Goal: Information Seeking & Learning: Learn about a topic

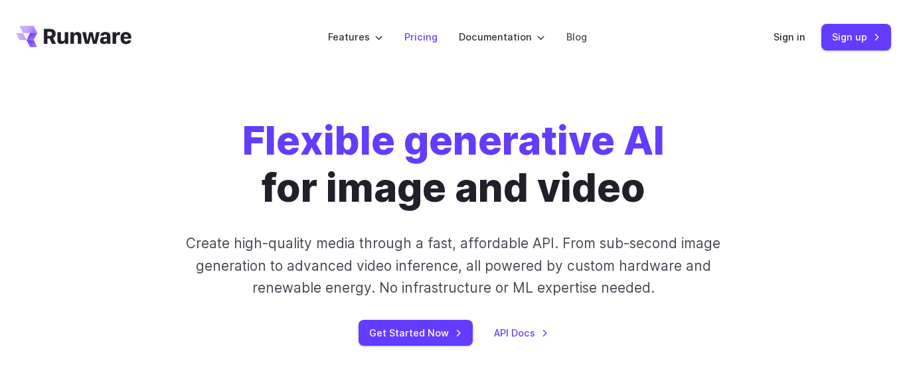
click at [422, 35] on link "Pricing" at bounding box center [420, 36] width 33 height 15
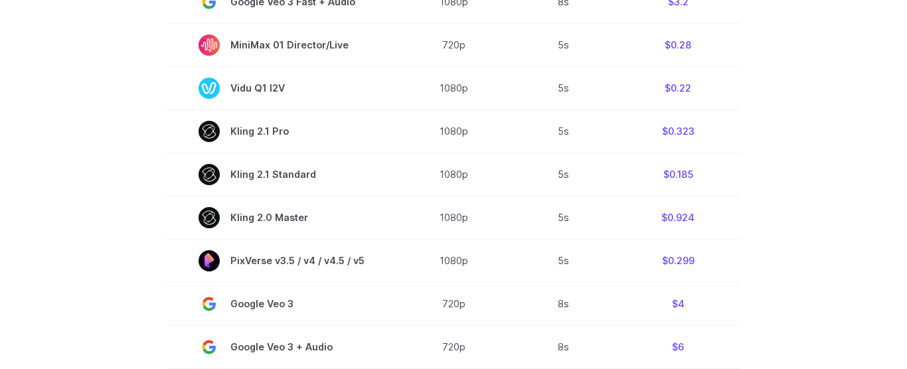
scroll to position [303, 0]
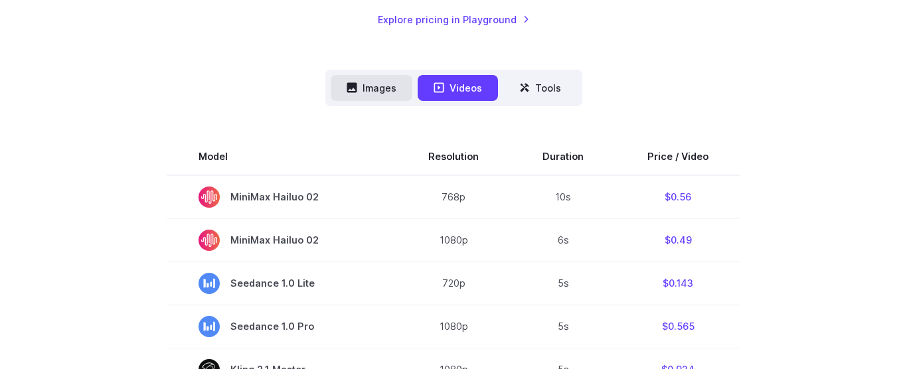
click at [373, 87] on button "Images" at bounding box center [372, 88] width 82 height 26
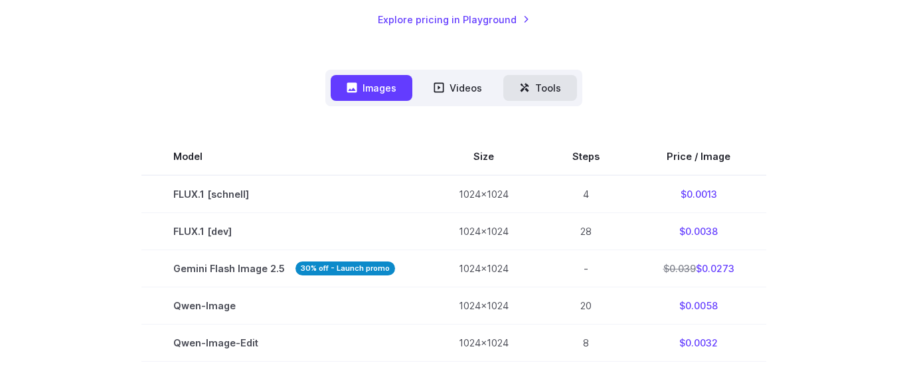
click at [555, 92] on button "Tools" at bounding box center [540, 88] width 74 height 26
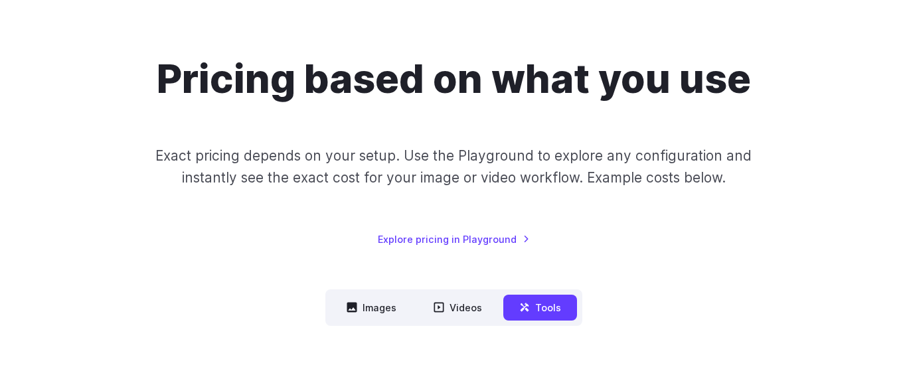
scroll to position [76, 0]
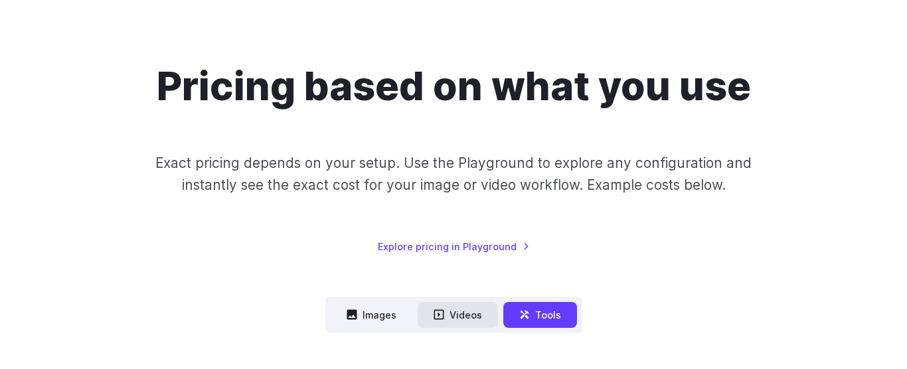
click at [460, 319] on button "Videos" at bounding box center [458, 315] width 80 height 26
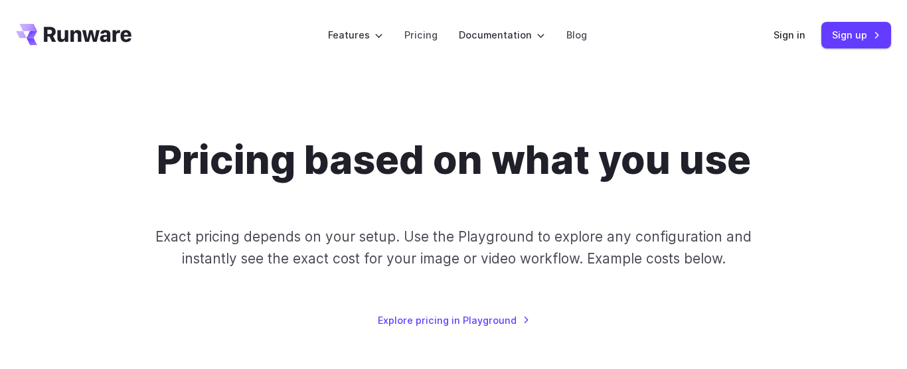
scroll to position [0, 0]
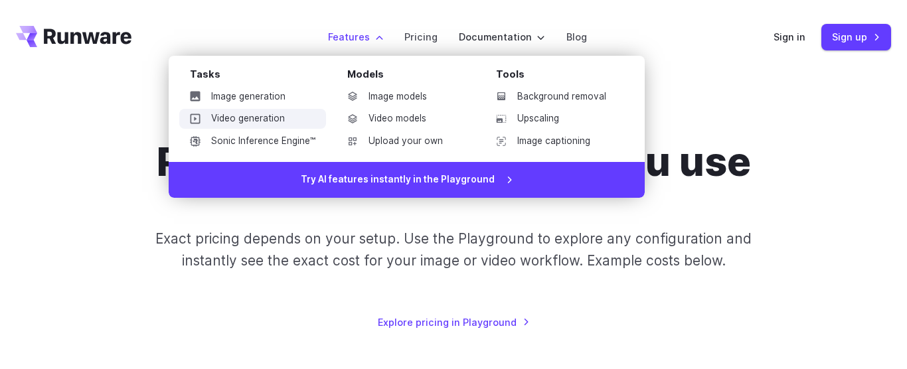
click at [264, 116] on link "Video generation" at bounding box center [252, 119] width 147 height 20
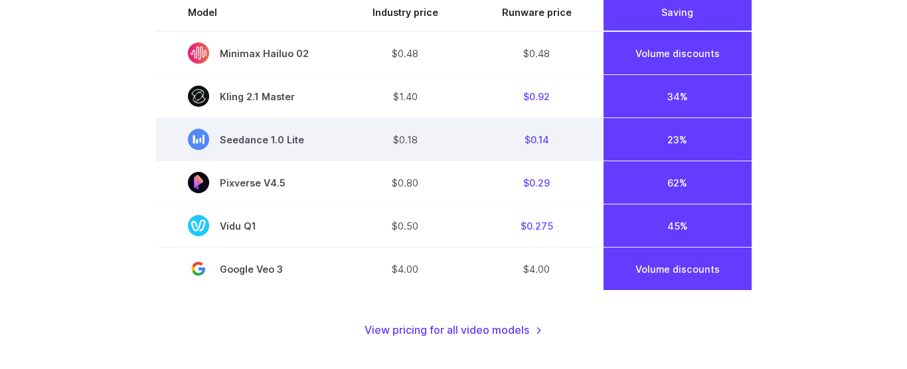
scroll to position [1107, 0]
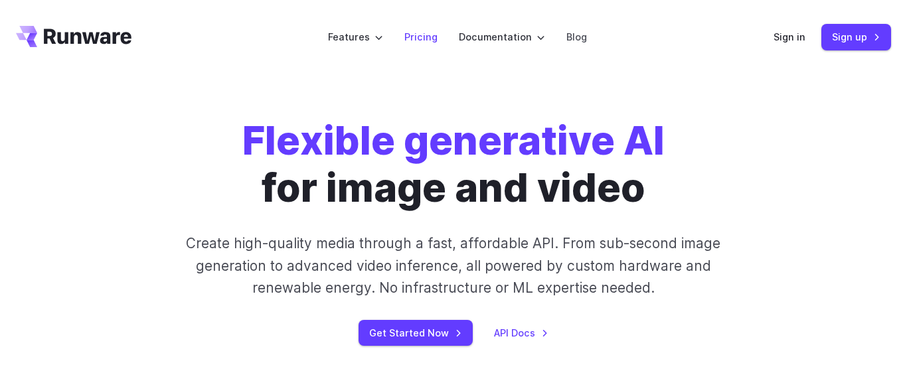
click at [424, 32] on link "Pricing" at bounding box center [420, 36] width 33 height 15
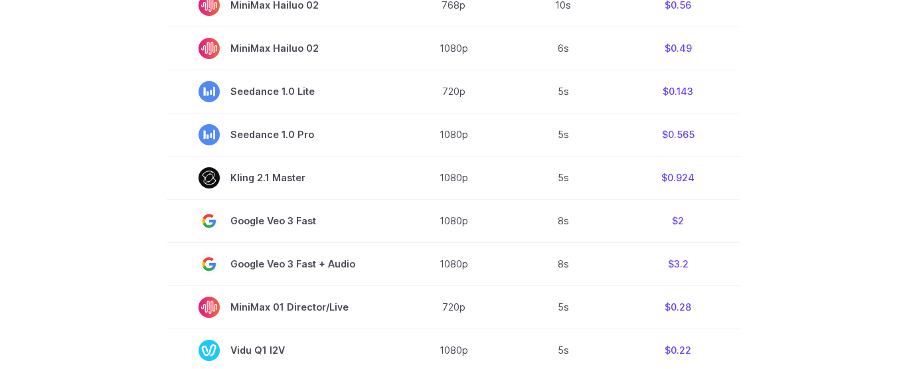
scroll to position [530, 0]
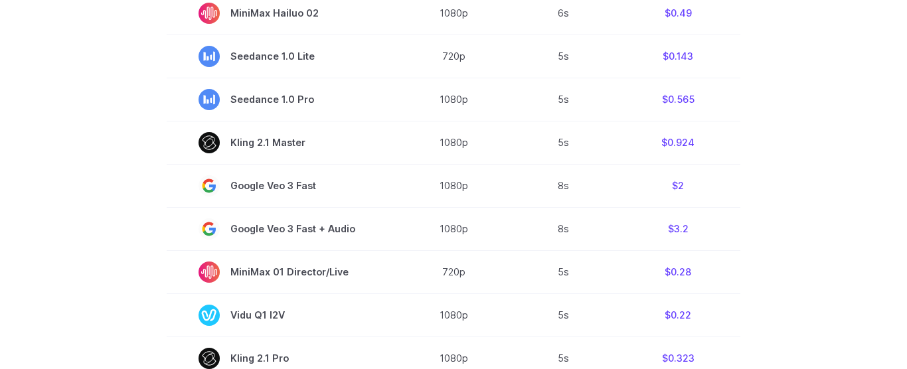
drag, startPoint x: 0, startPoint y: 0, endPoint x: 133, endPoint y: 236, distance: 271.1
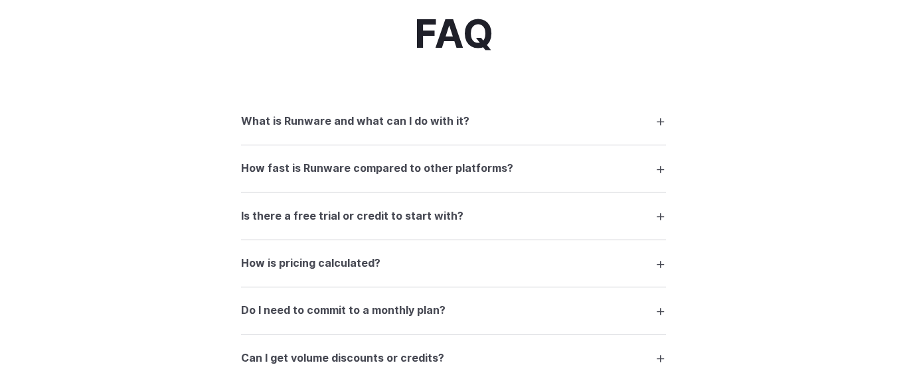
scroll to position [1817, 0]
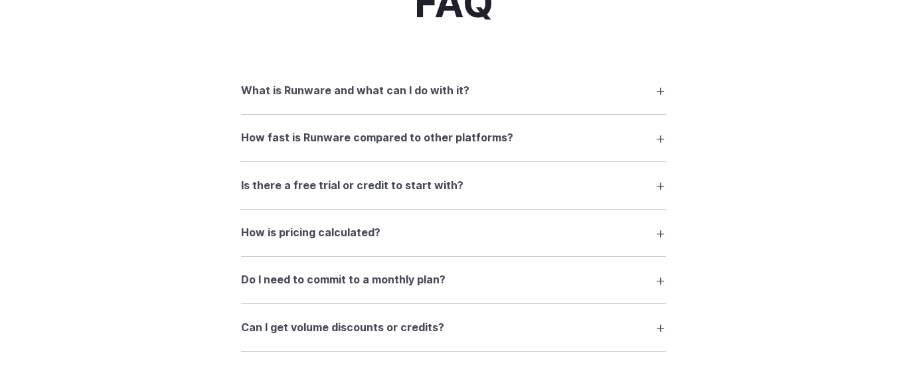
click at [660, 182] on summary "Is there a free trial or credit to start with?" at bounding box center [453, 185] width 425 height 25
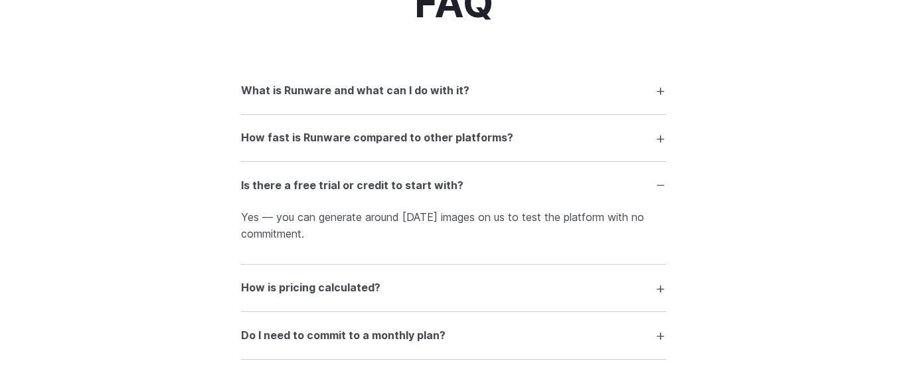
click at [662, 289] on summary "How is pricing calculated?" at bounding box center [453, 288] width 425 height 25
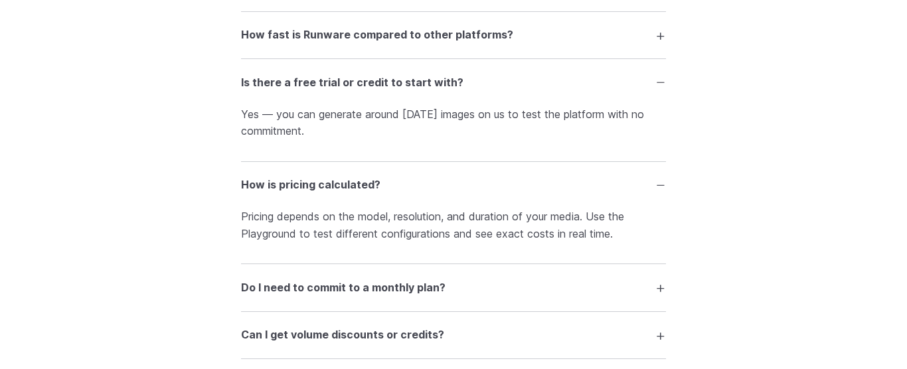
scroll to position [1968, 0]
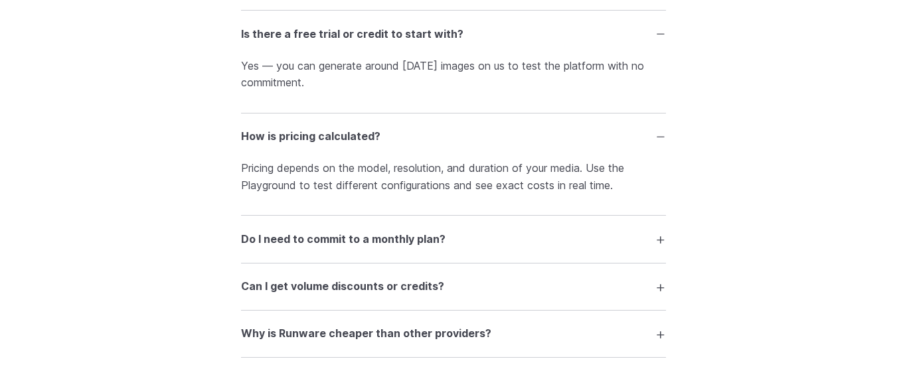
click at [665, 236] on summary "Do I need to commit to a monthly plan?" at bounding box center [453, 238] width 425 height 25
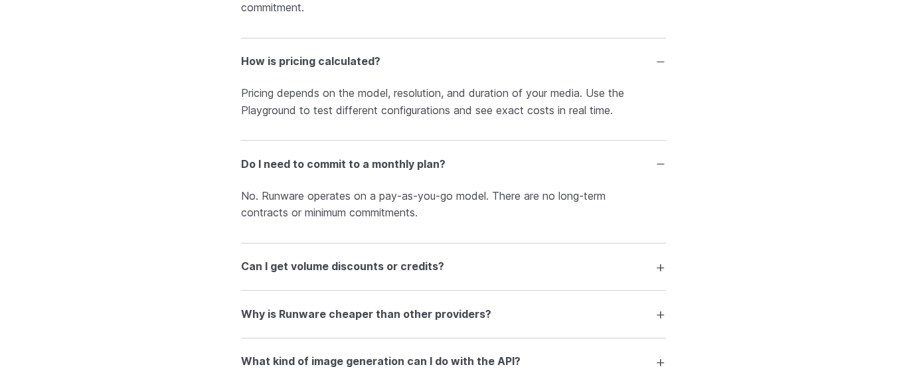
scroll to position [2044, 0]
click at [660, 267] on summary "Can I get volume discounts or credits?" at bounding box center [453, 266] width 425 height 25
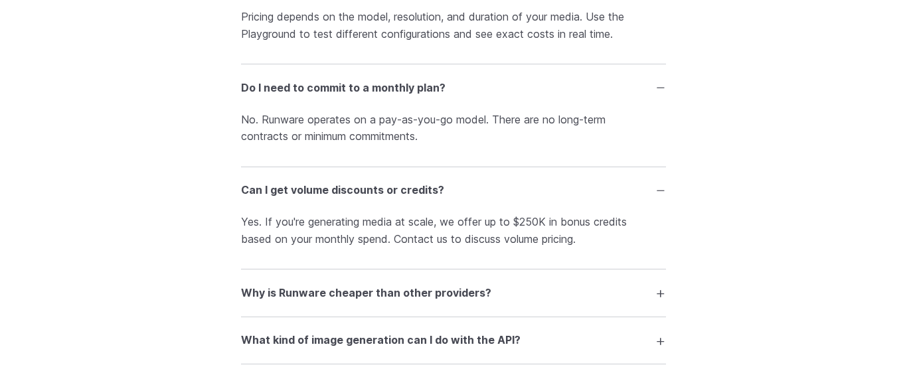
scroll to position [2195, 0]
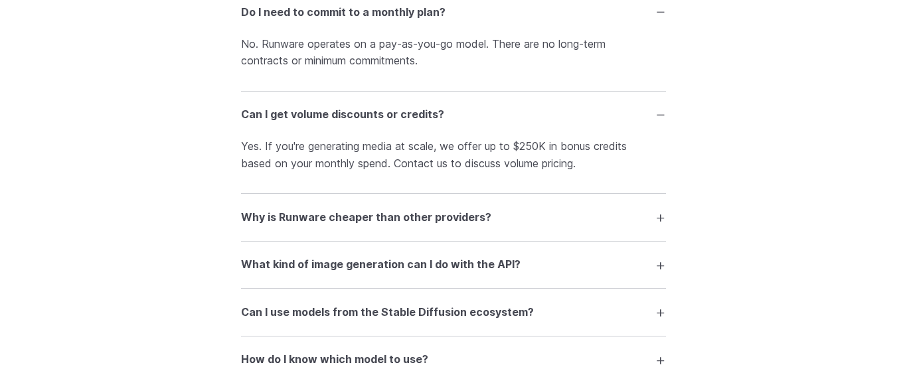
click at [663, 219] on summary "Why is Runware cheaper than other providers?" at bounding box center [453, 217] width 425 height 25
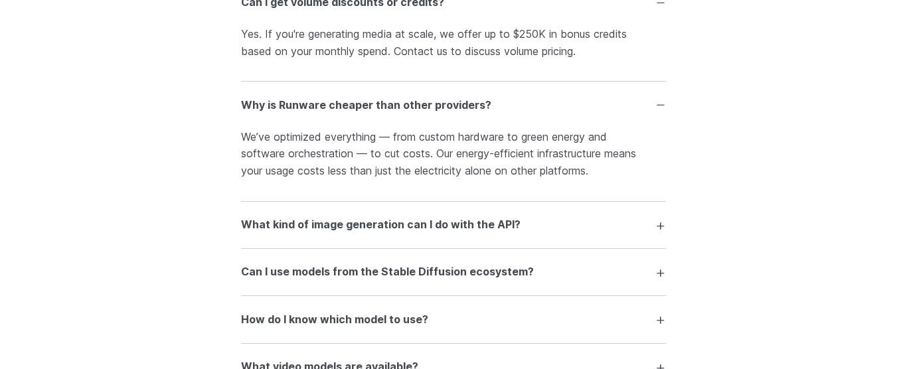
scroll to position [2347, 0]
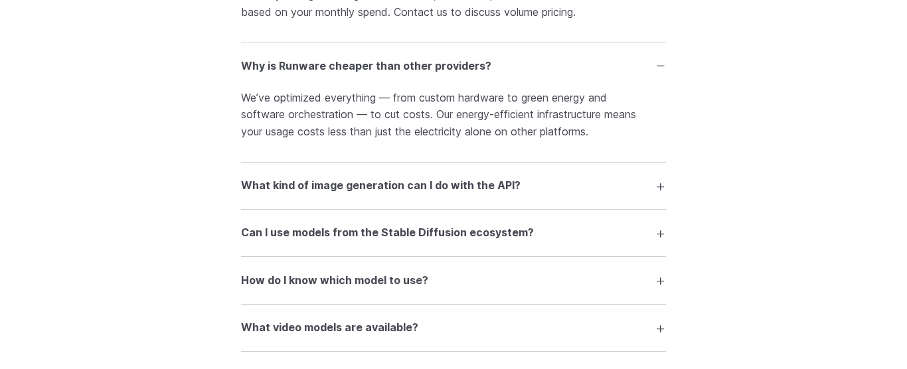
click at [660, 186] on summary "What kind of image generation can I do with the API?" at bounding box center [453, 185] width 425 height 25
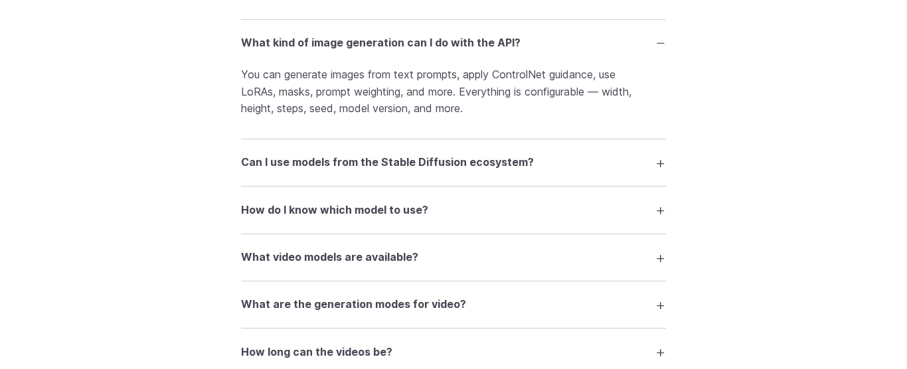
scroll to position [2574, 0]
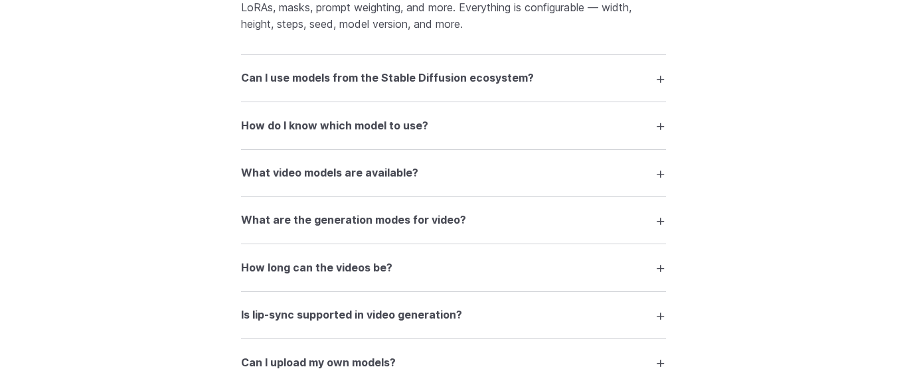
click at [657, 79] on summary "Can I use models from the Stable Diffusion ecosystem?" at bounding box center [453, 78] width 425 height 25
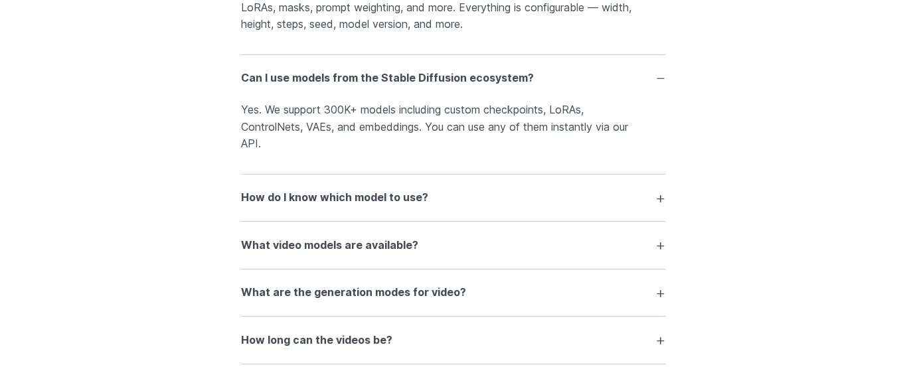
click at [656, 197] on summary "How do I know which model to use?" at bounding box center [453, 197] width 425 height 25
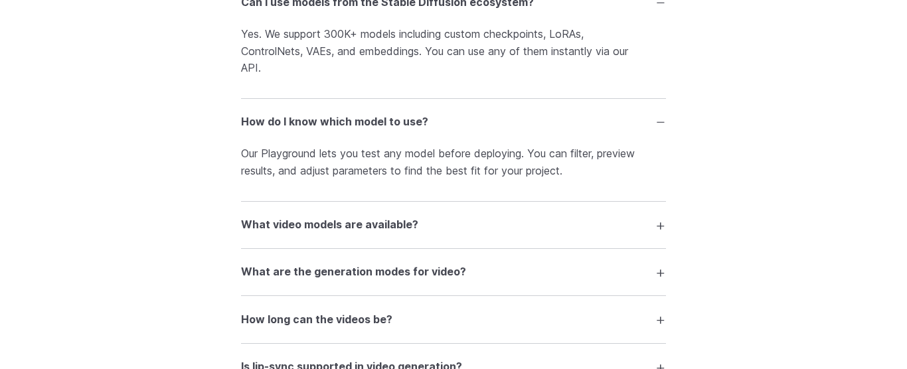
scroll to position [2725, 0]
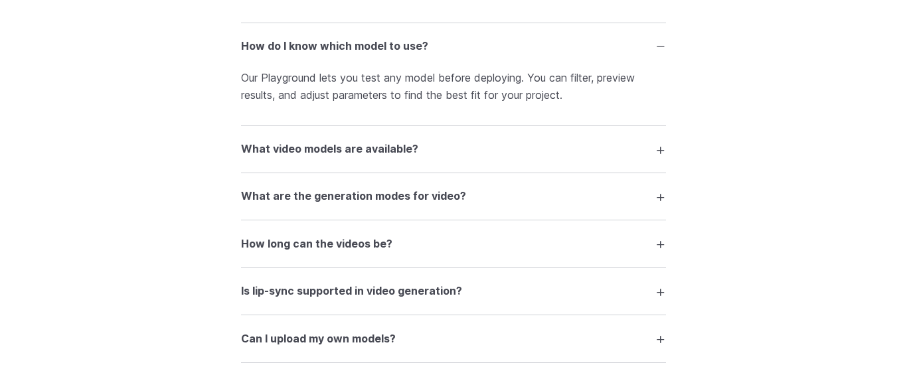
click at [663, 152] on summary "What video models are available?" at bounding box center [453, 149] width 425 height 25
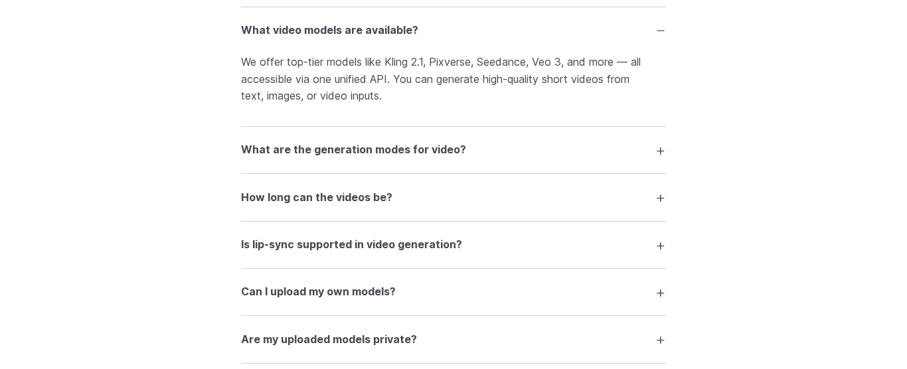
scroll to position [2877, 0]
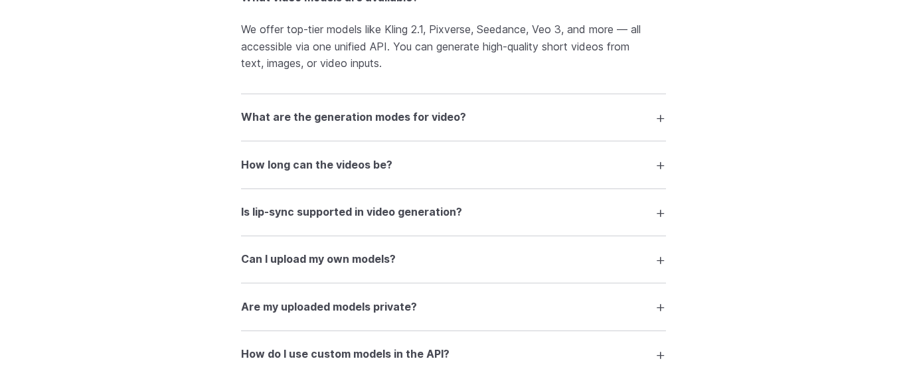
click at [665, 159] on summary "How long can the videos be?" at bounding box center [453, 164] width 425 height 25
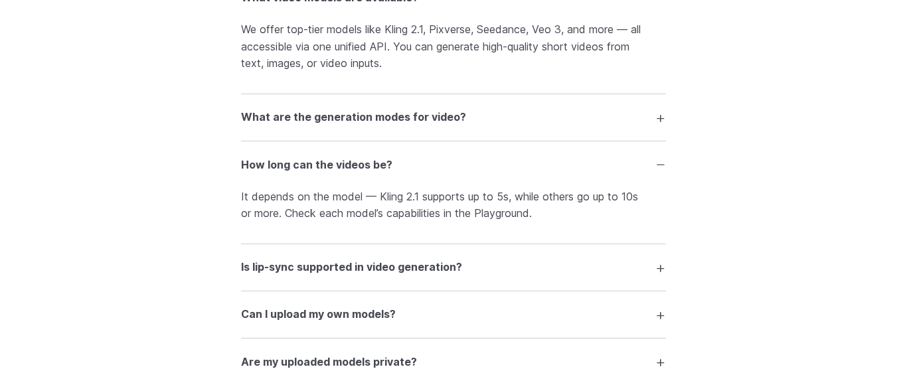
click at [658, 266] on summary "Is lip-sync supported in video generation?" at bounding box center [453, 267] width 425 height 25
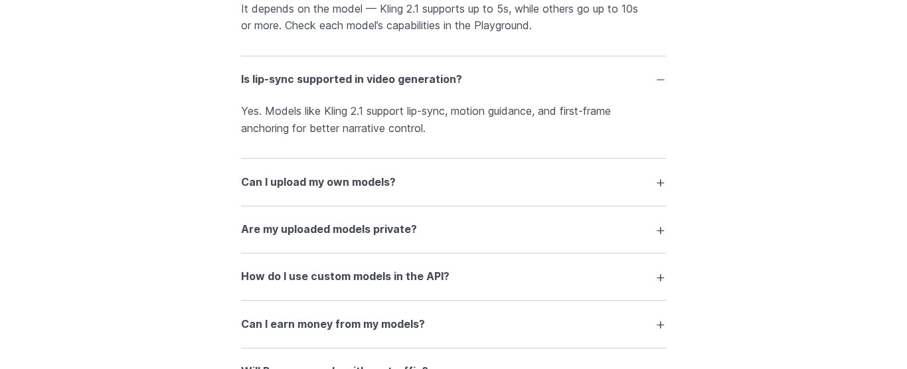
scroll to position [3104, 0]
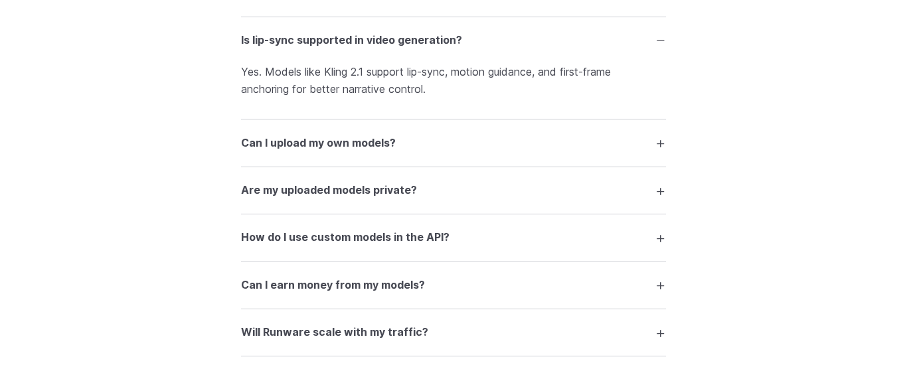
click at [658, 140] on summary "Can I upload my own models?" at bounding box center [453, 142] width 425 height 25
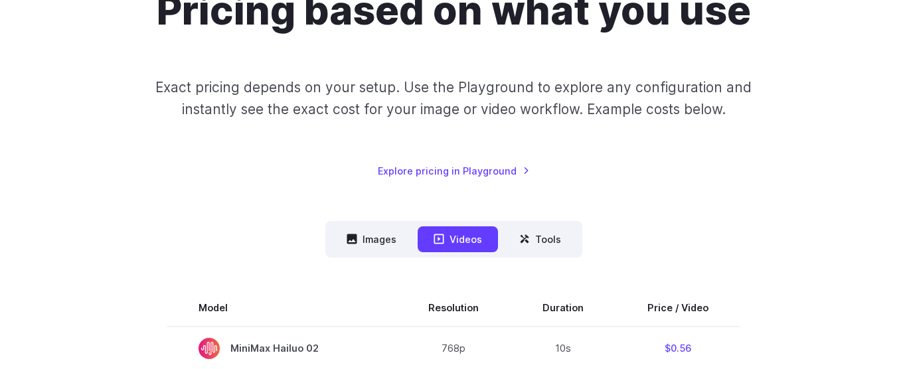
scroll to position [0, 0]
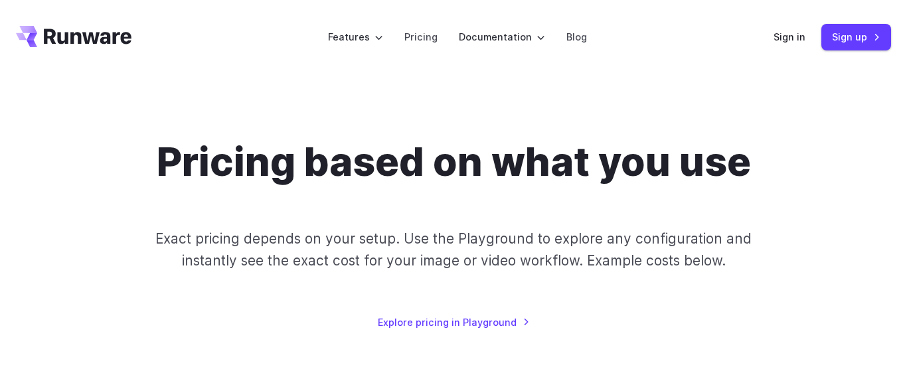
click at [96, 35] on icon "Go to /" at bounding box center [74, 36] width 116 height 21
